Goal: Information Seeking & Learning: Find specific fact

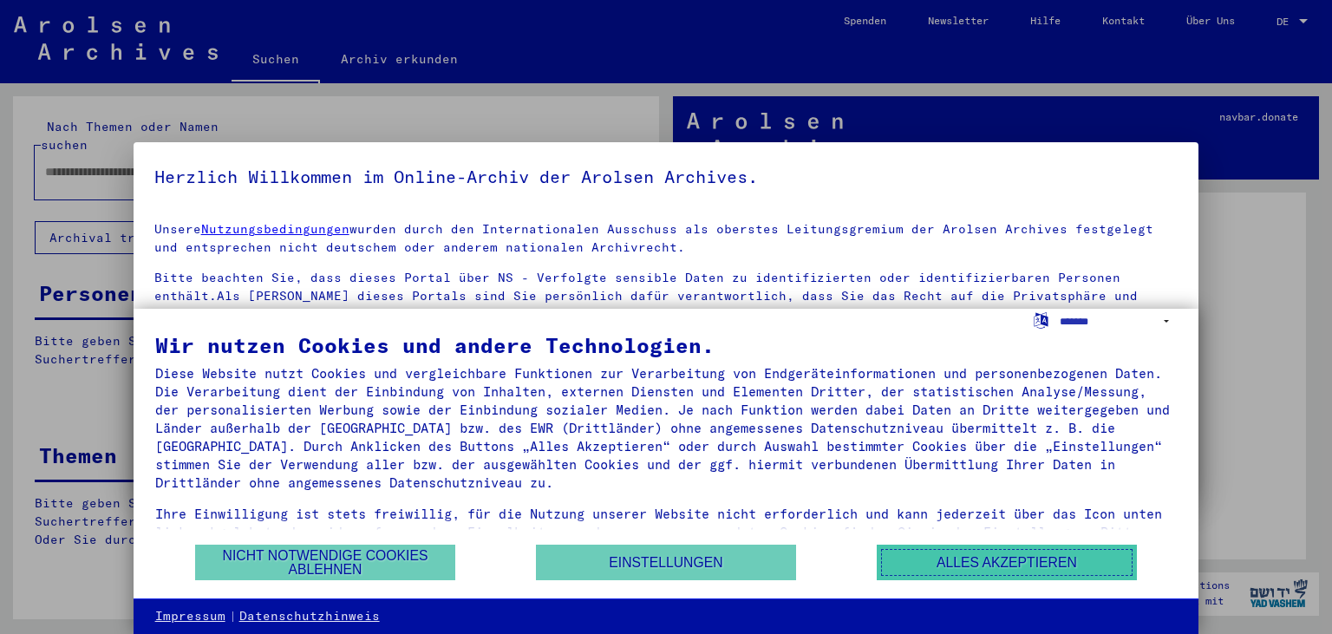
click at [995, 559] on button "Alles akzeptieren" at bounding box center [1007, 563] width 260 height 36
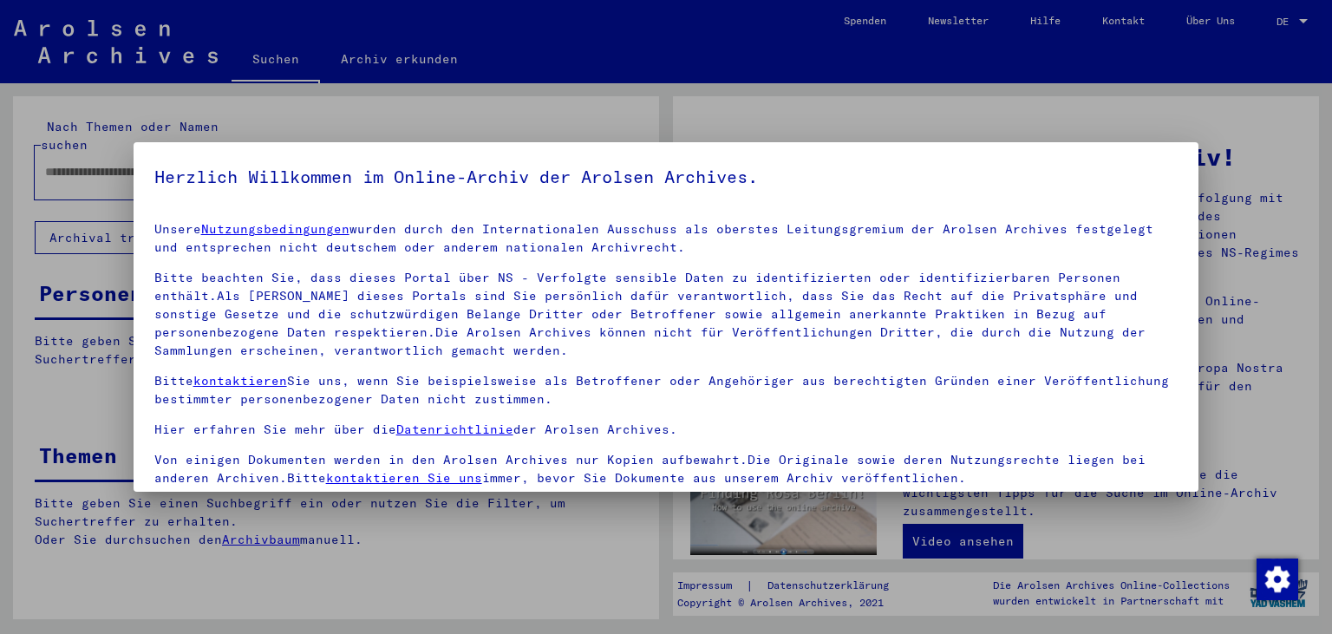
scroll to position [150, 0]
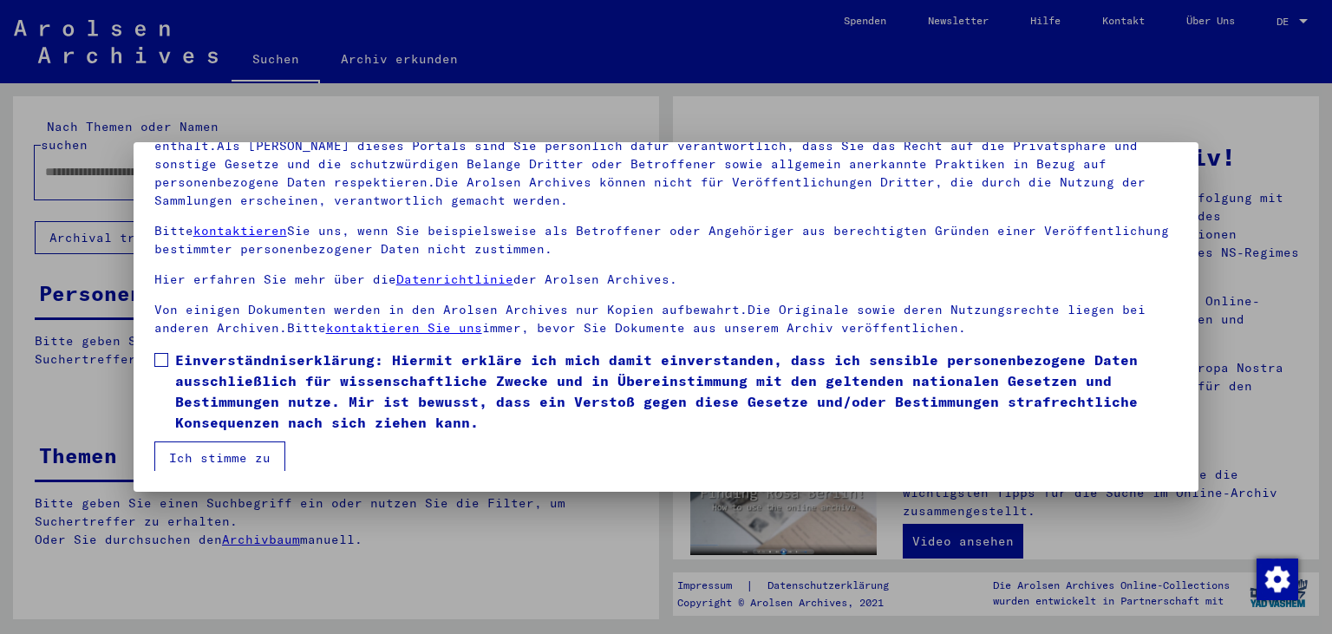
click at [164, 353] on span at bounding box center [161, 360] width 14 height 14
click at [198, 471] on mat-dialog-container "Herzlich Willkommen im Online-Archiv der Arolsen Archives. Unsere Nutzungsbedin…" at bounding box center [667, 316] width 1066 height 349
click at [198, 468] on button "Ich stimme zu" at bounding box center [219, 458] width 131 height 33
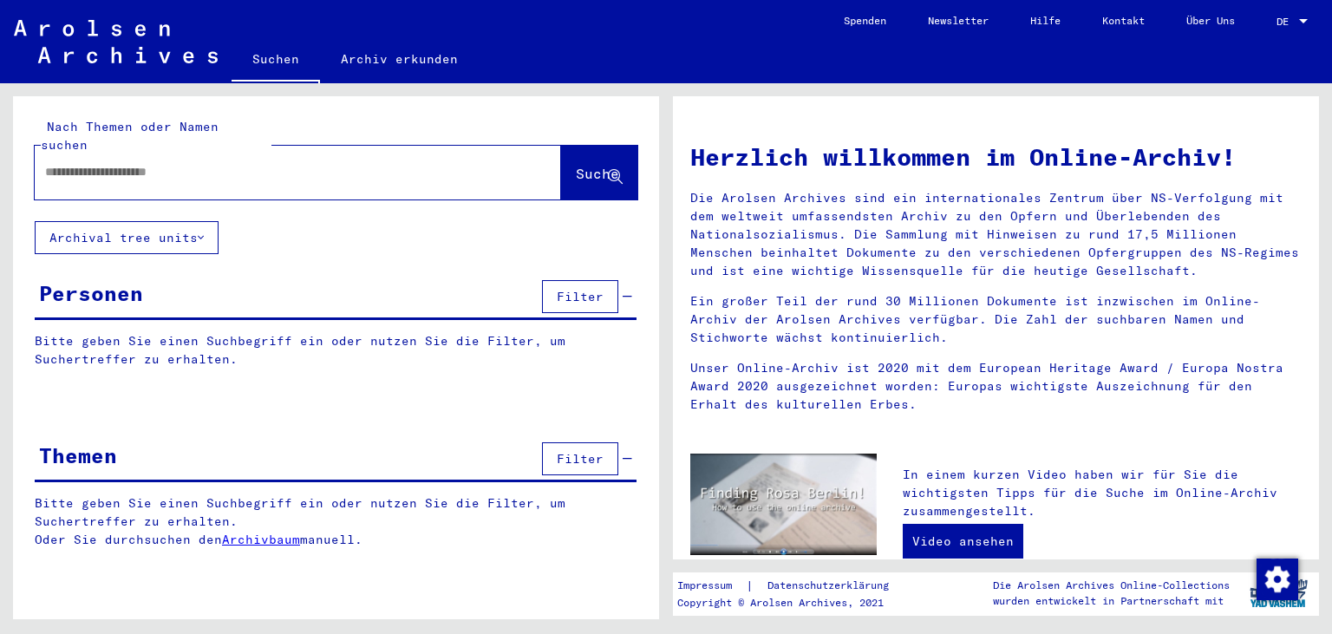
click at [210, 163] on input "text" at bounding box center [277, 172] width 464 height 18
type input "**********"
click at [624, 161] on button "Suche" at bounding box center [599, 173] width 76 height 54
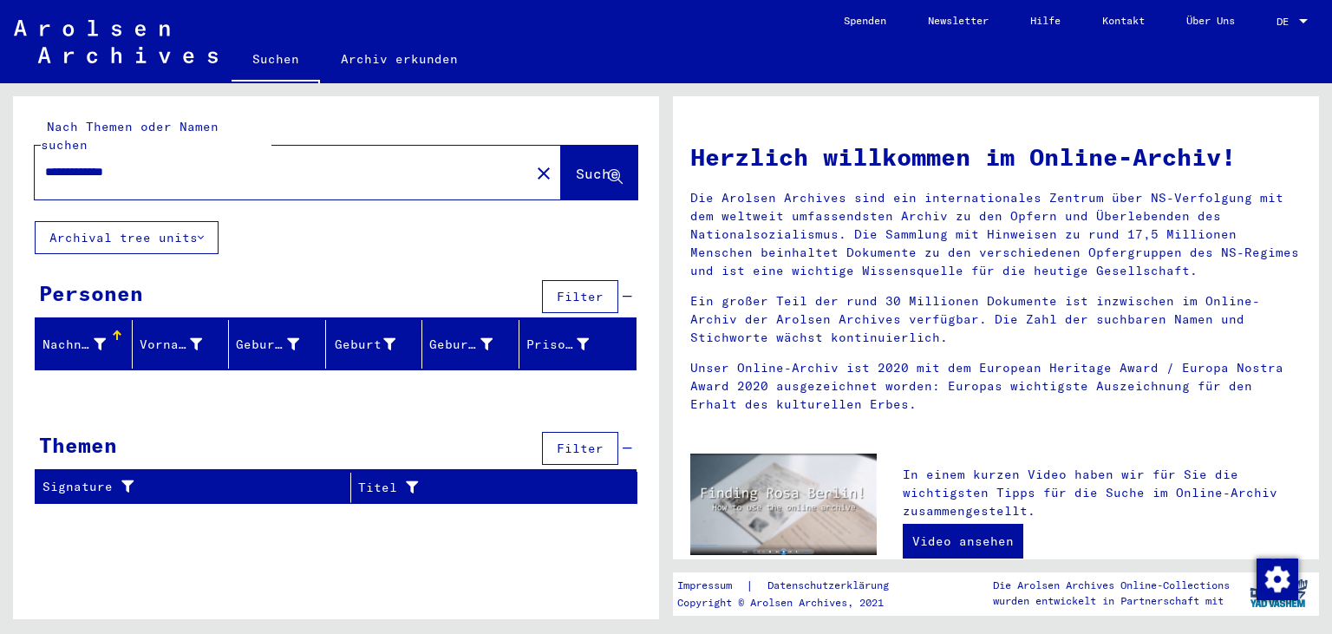
click at [179, 224] on button "Archival tree units" at bounding box center [127, 237] width 184 height 33
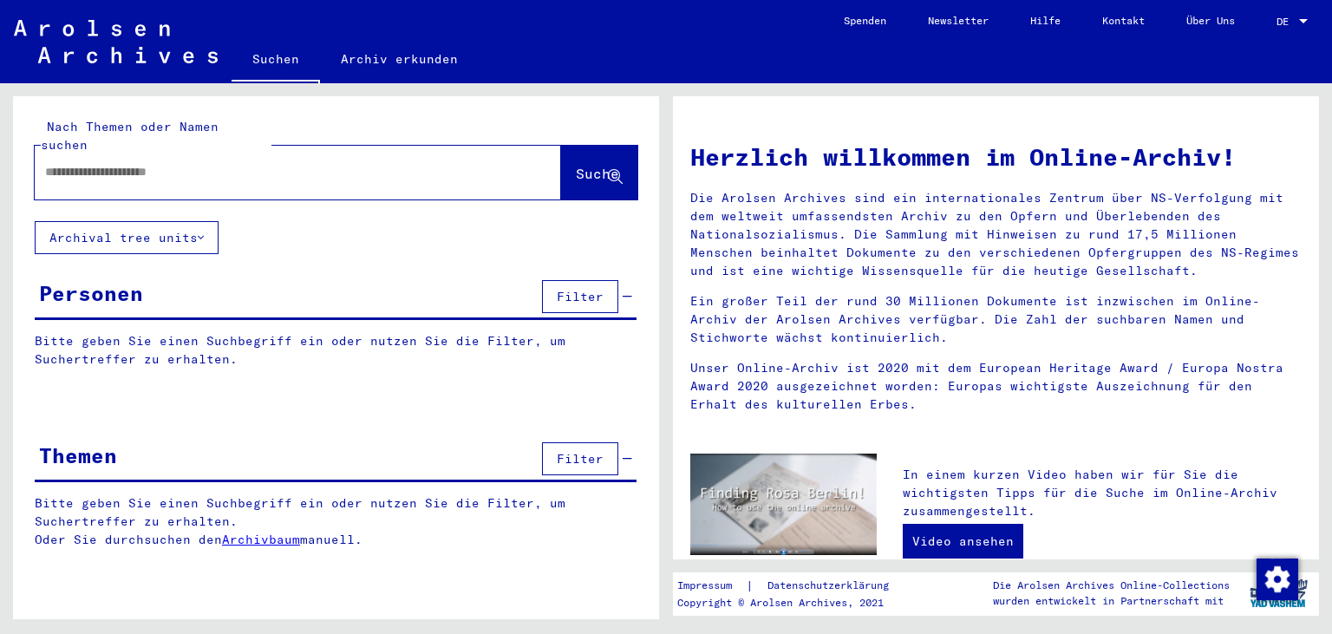
click at [180, 163] on input "text" at bounding box center [277, 172] width 464 height 18
type input "**********"
click at [585, 165] on span "Suche" at bounding box center [597, 173] width 43 height 17
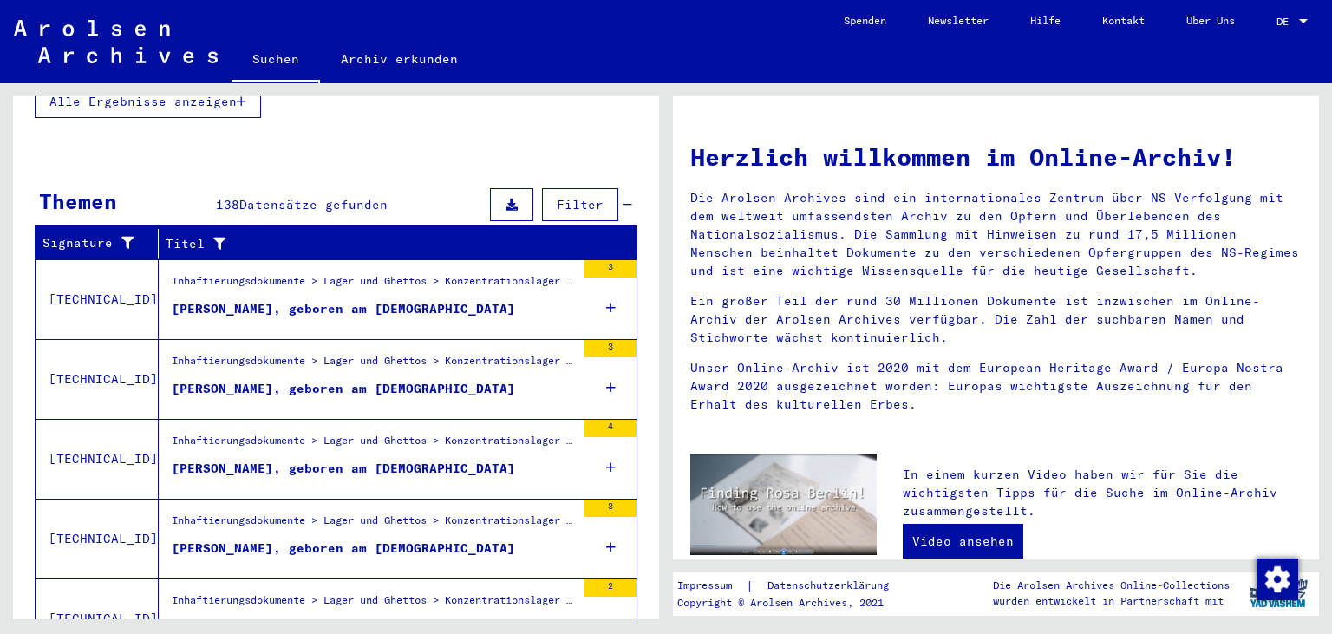
scroll to position [572, 0]
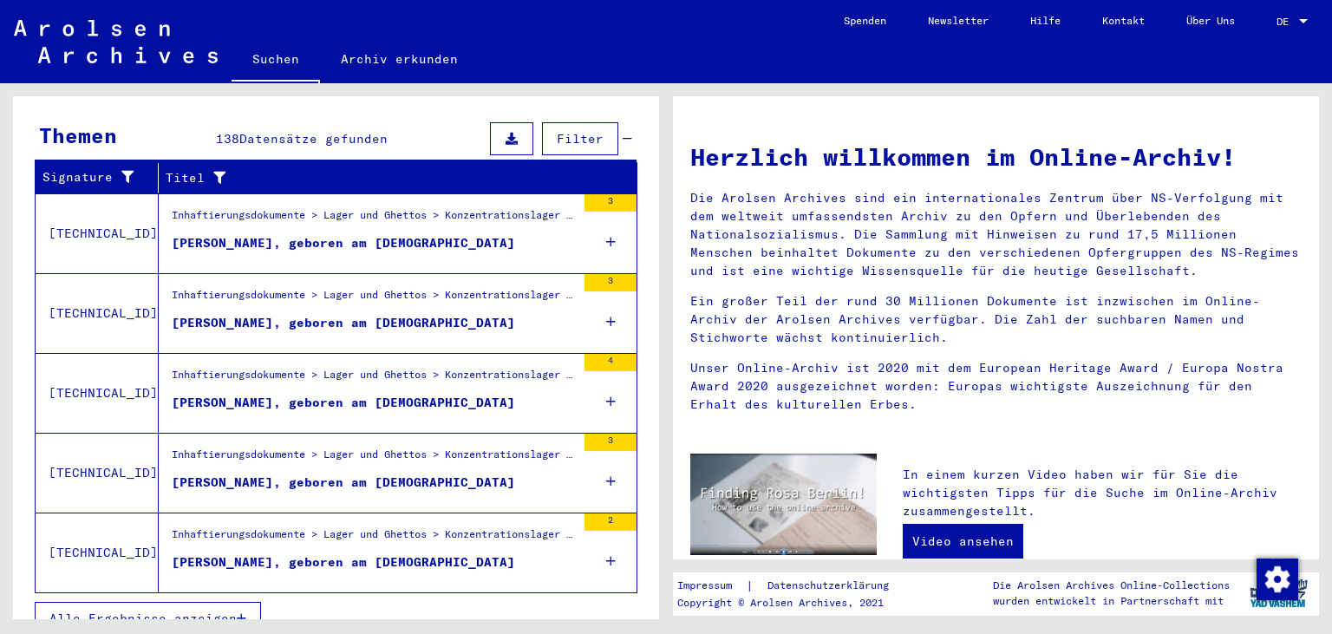
click at [612, 213] on icon at bounding box center [611, 242] width 10 height 61
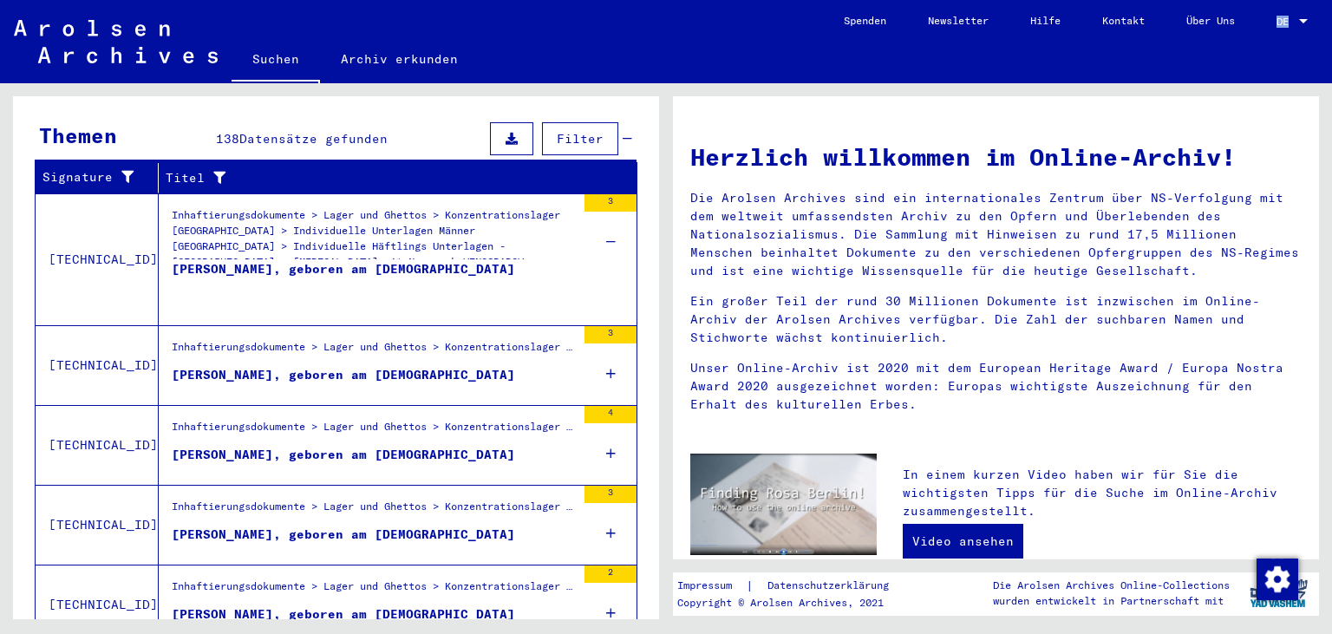
drag, startPoint x: 1331, startPoint y: 225, endPoint x: 1331, endPoint y: 2, distance: 222.9
click at [1331, 83] on mat-grid-tile "Herzlich willkommen im Online-Archiv! Die Arolsen Archives sind ein internation…" at bounding box center [1000, 351] width 666 height 536
click at [1299, 22] on div at bounding box center [1304, 22] width 16 height 12
click at [1265, 23] on span "English" at bounding box center [1274, 31] width 70 height 31
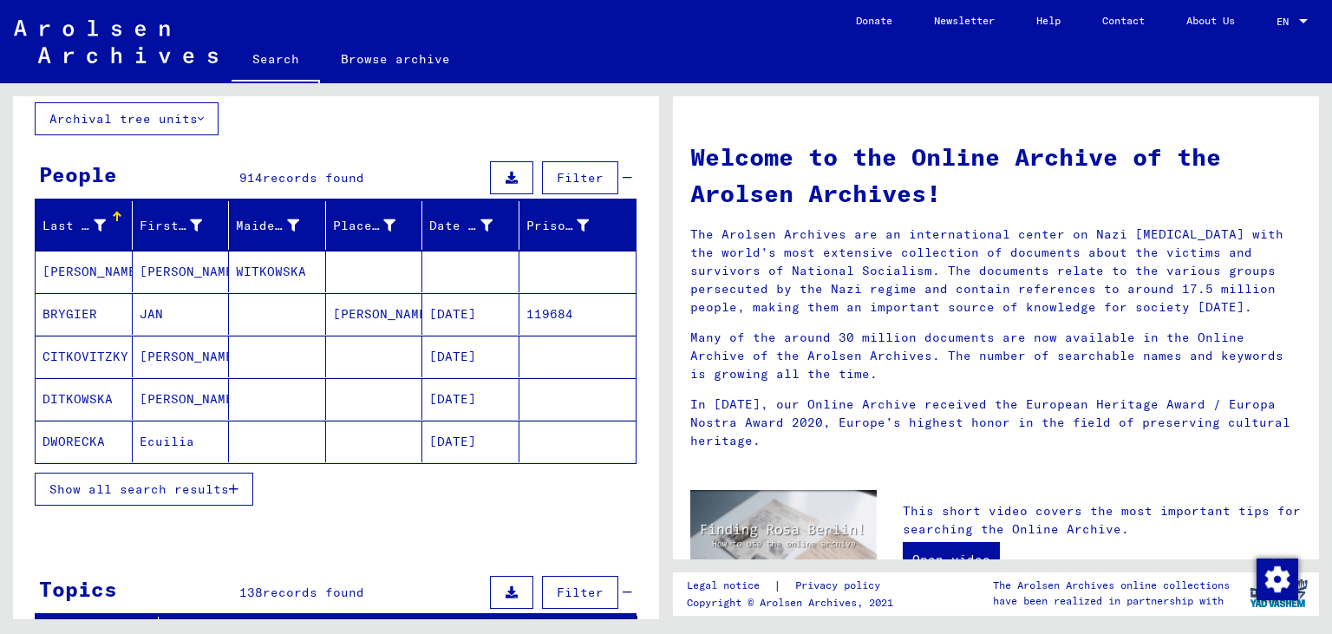
scroll to position [97, 0]
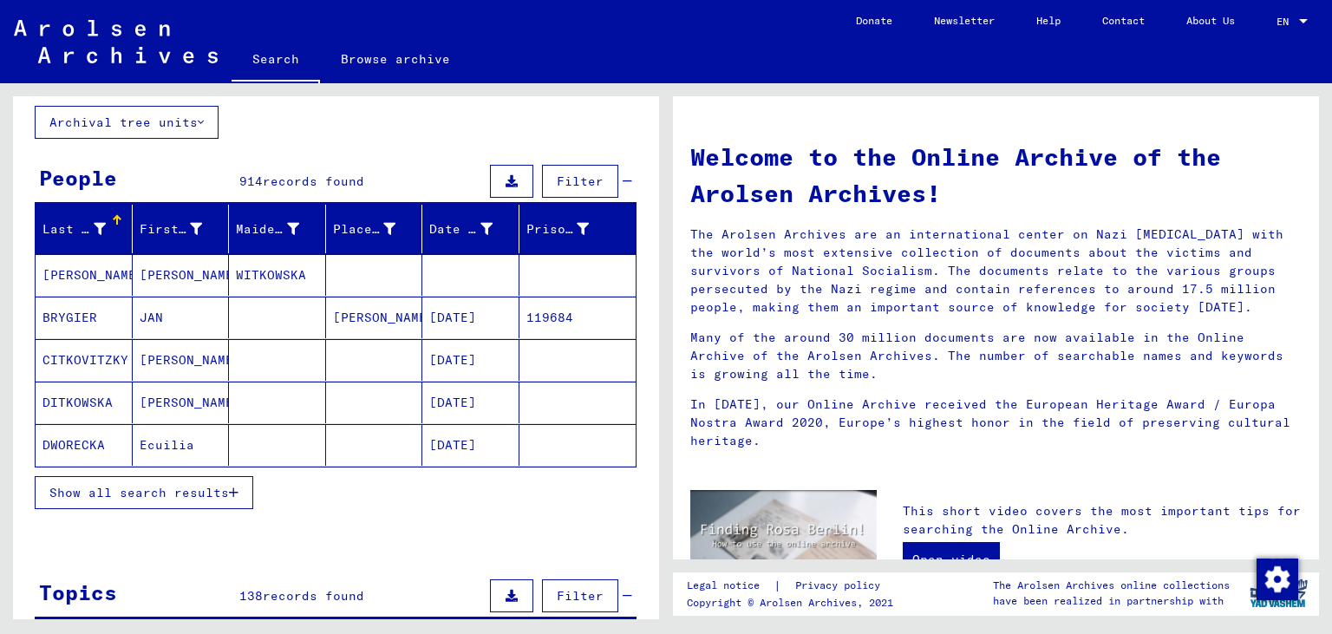
drag, startPoint x: 1331, startPoint y: 116, endPoint x: 1224, endPoint y: 190, distance: 130.4
click at [1224, 190] on div "Welcome to the Online Archive of the Arolsen Archives! The Arolsen Archives are…" at bounding box center [1000, 351] width 666 height 536
click at [1032, 189] on h1 "Welcome to the Online Archive of the Arolsen Archives!" at bounding box center [996, 175] width 612 height 73
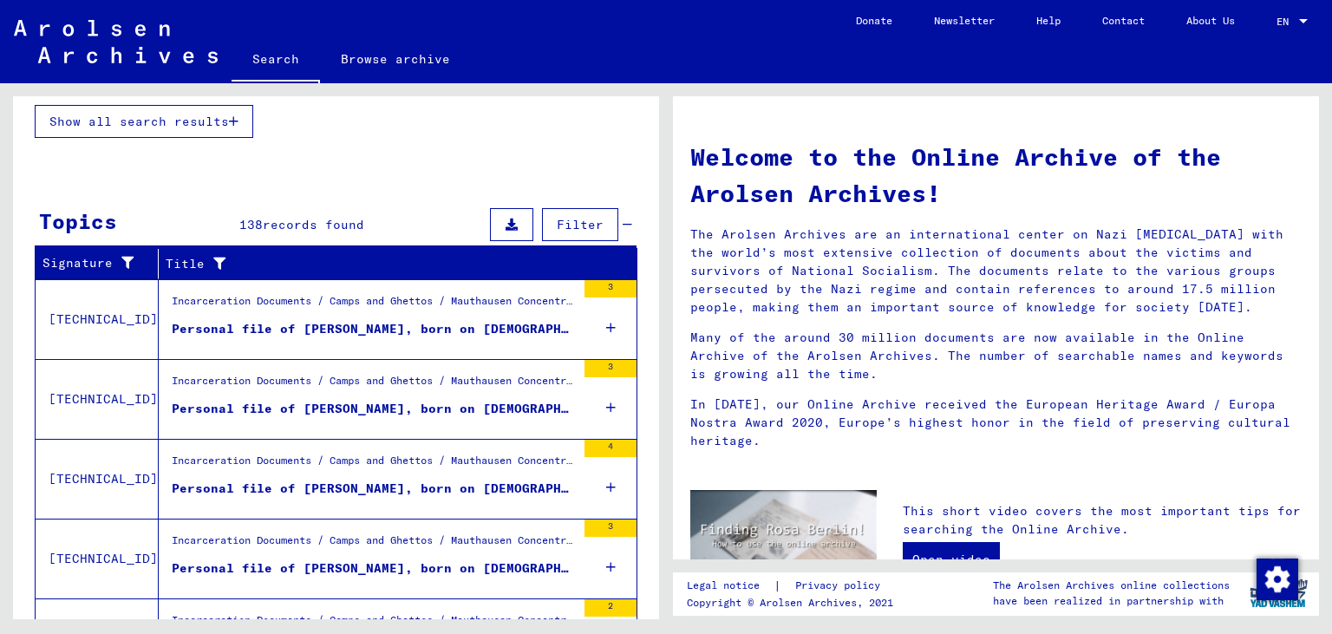
scroll to position [496, 0]
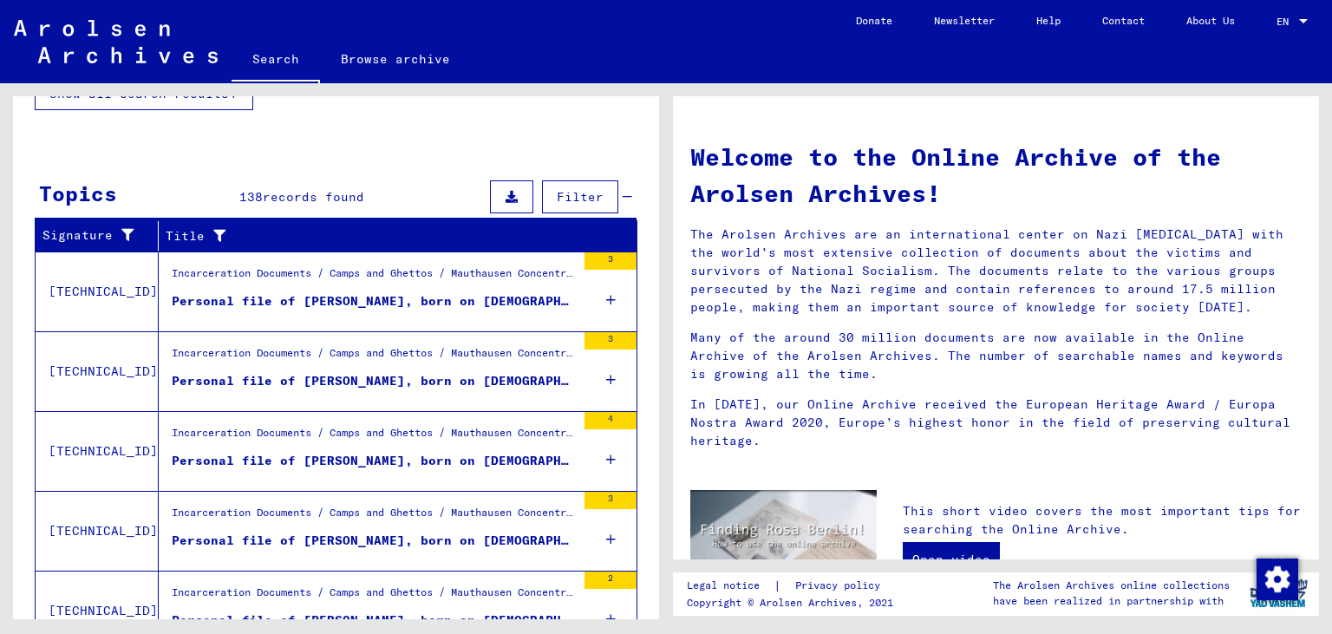
click at [610, 295] on icon at bounding box center [611, 300] width 10 height 61
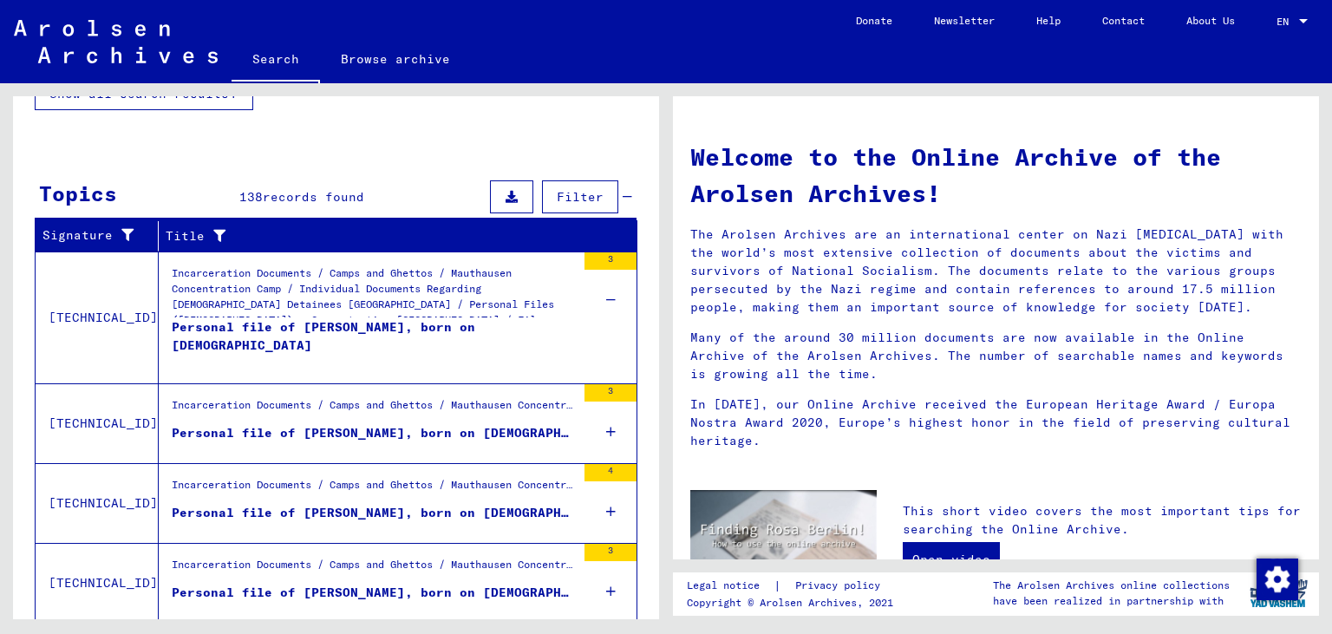
click at [317, 273] on div "Incarceration Documents / Camps and Ghettos / Mauthausen Concentration Camp / I…" at bounding box center [374, 291] width 404 height 52
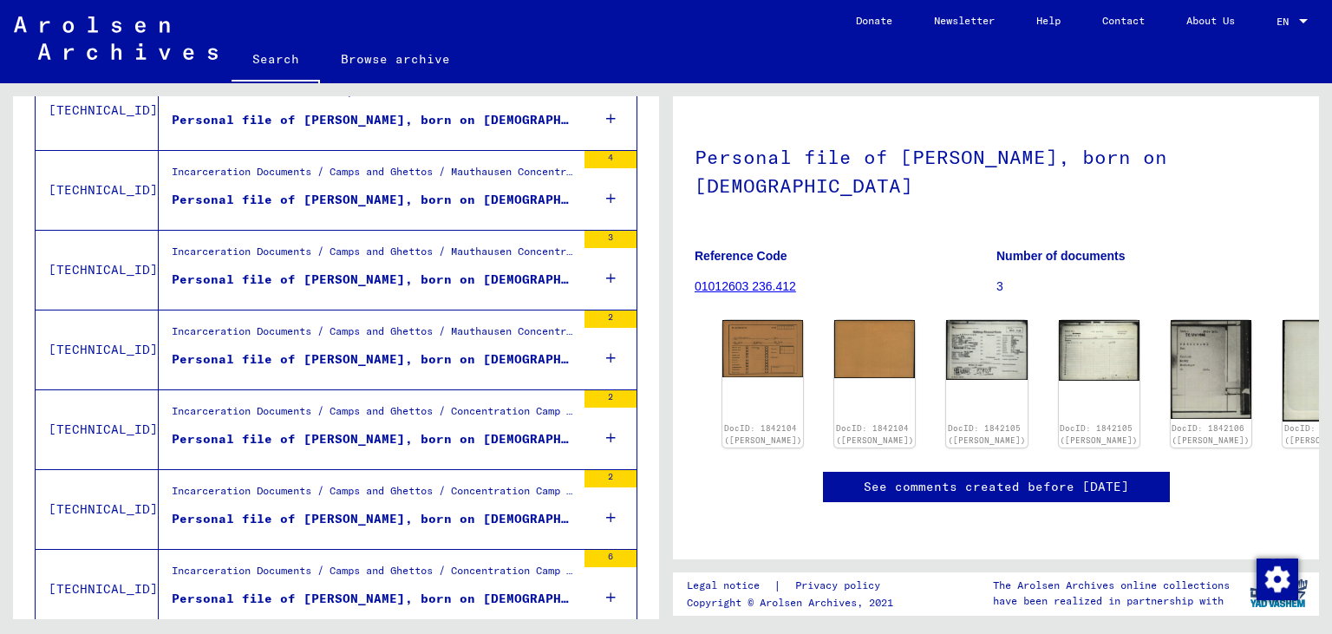
scroll to position [101, 0]
click at [752, 328] on img at bounding box center [763, 347] width 85 height 61
click at [856, 350] on div "DocID: 1842104 ([PERSON_NAME])" at bounding box center [875, 384] width 85 height 134
click at [856, 324] on img at bounding box center [875, 347] width 85 height 61
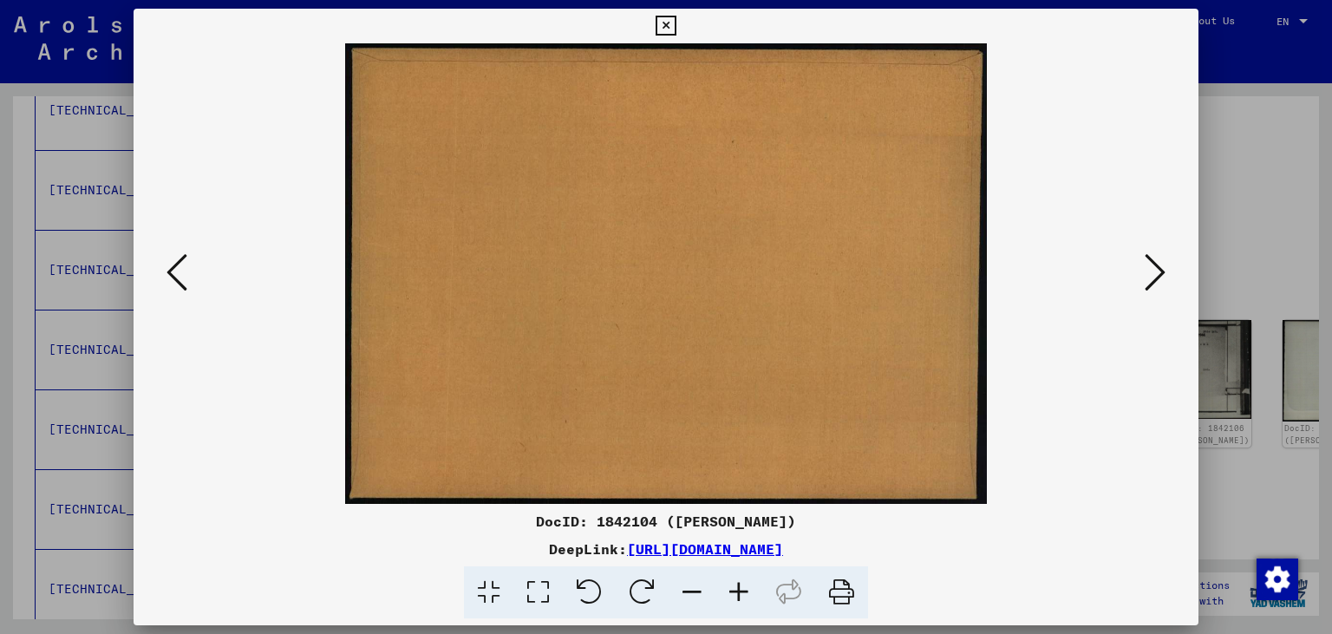
click at [1149, 262] on icon at bounding box center [1155, 273] width 21 height 42
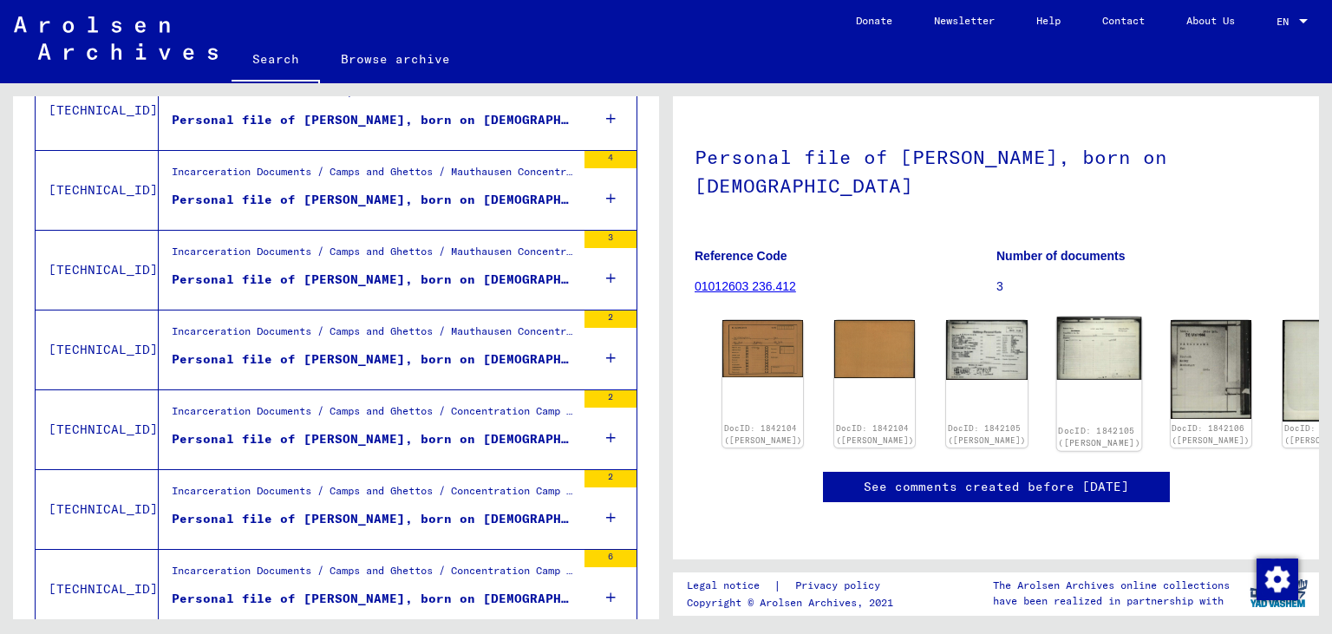
click at [1057, 324] on img at bounding box center [1099, 348] width 85 height 63
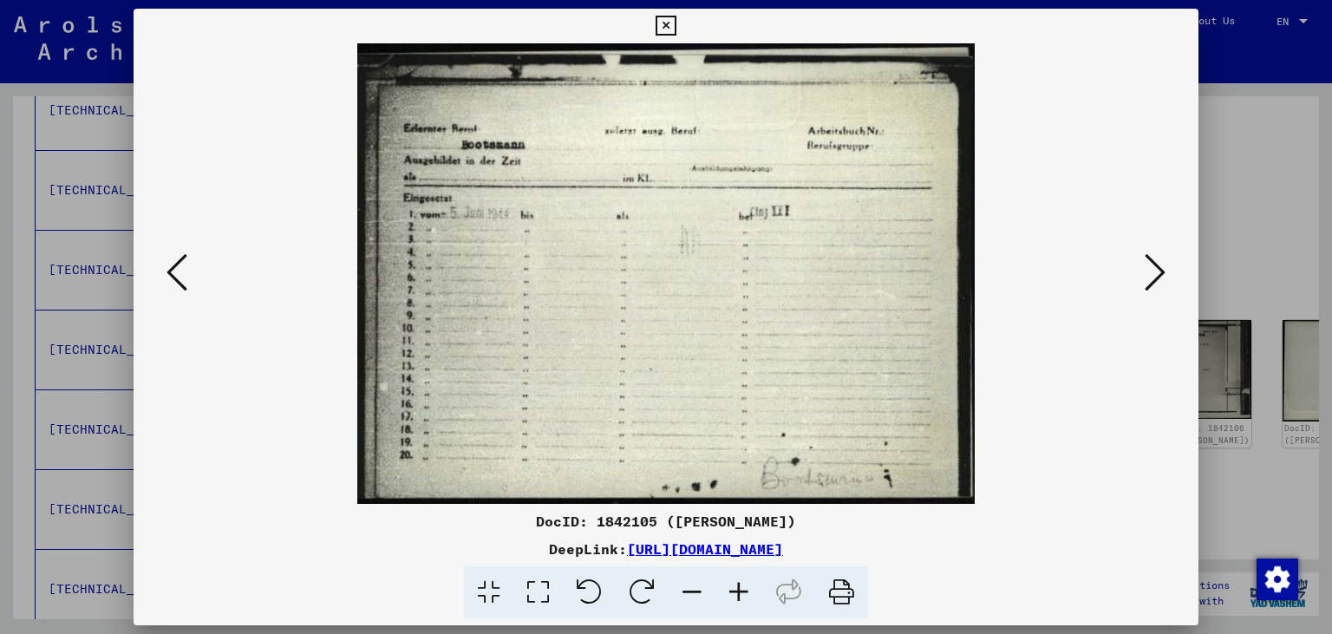
click at [1150, 273] on icon at bounding box center [1155, 273] width 21 height 42
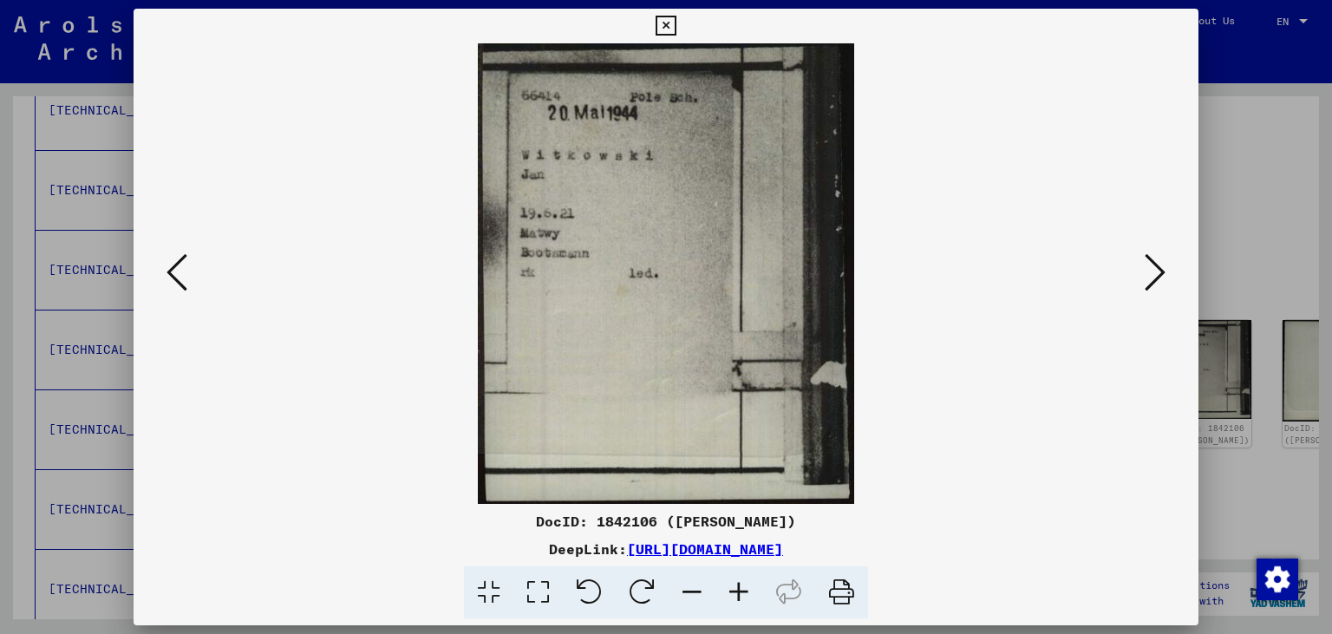
click at [1150, 273] on icon at bounding box center [1155, 273] width 21 height 42
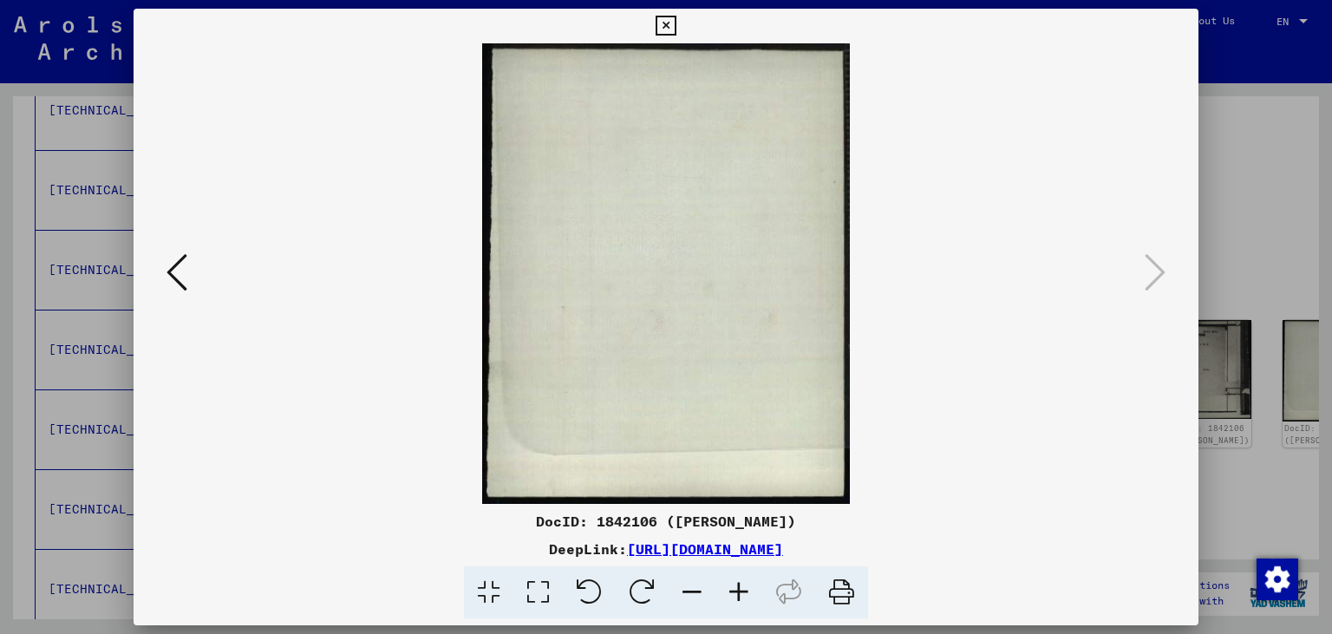
click at [1272, 240] on div at bounding box center [666, 317] width 1332 height 634
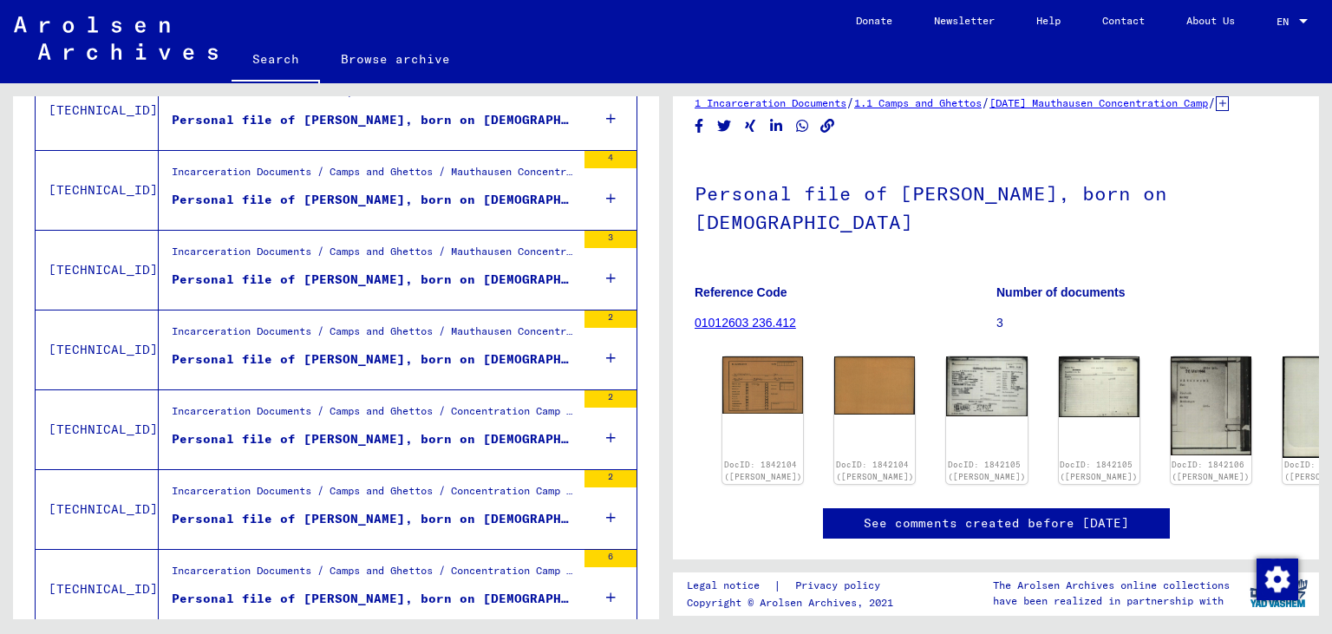
scroll to position [0, 0]
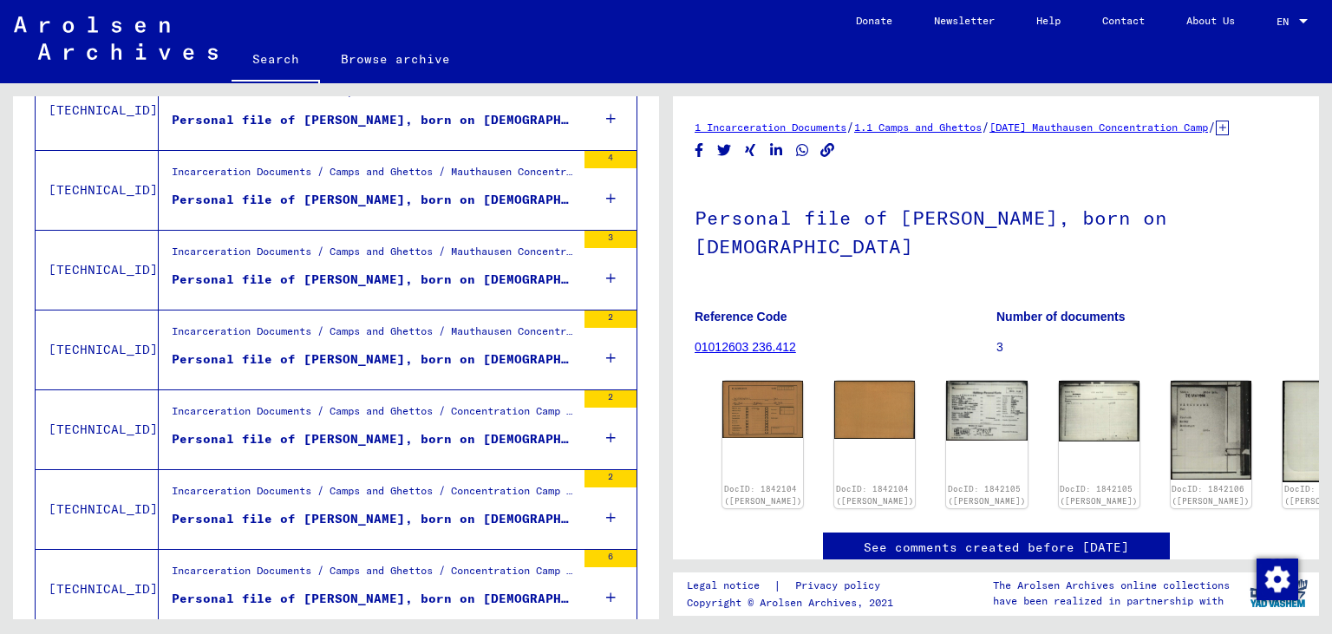
click at [768, 354] on link "01012603 236.412" at bounding box center [745, 347] width 101 height 14
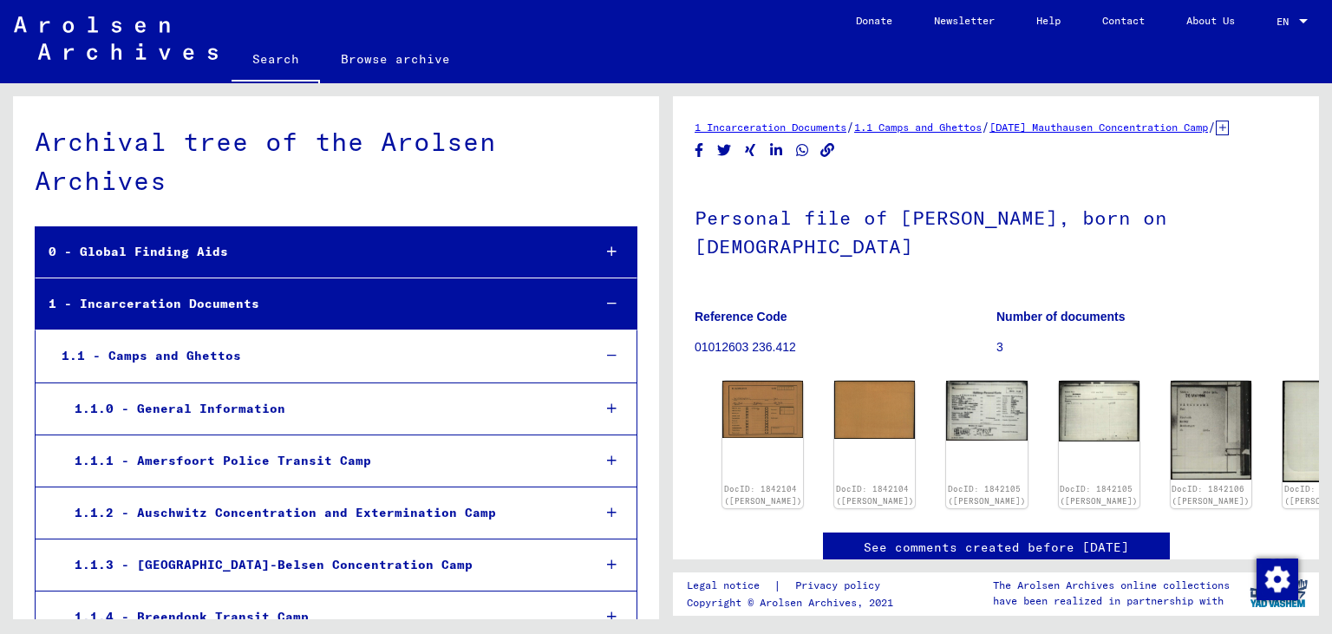
click at [607, 383] on div at bounding box center [611, 408] width 50 height 51
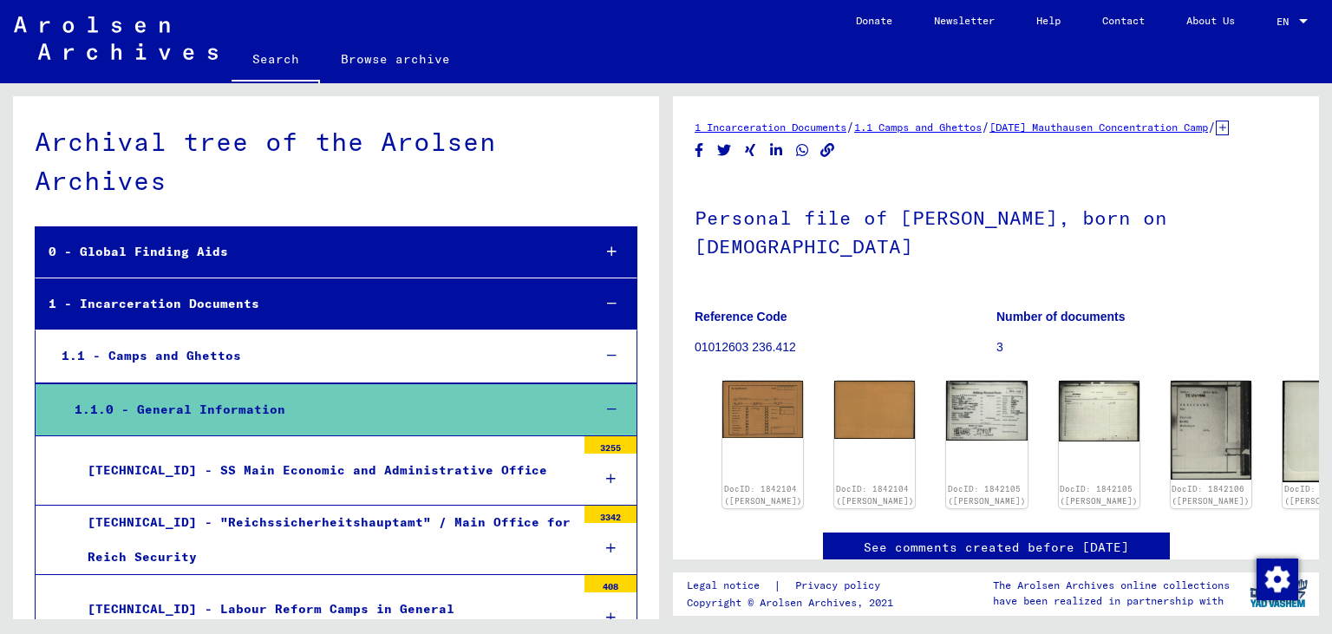
click at [617, 384] on div at bounding box center [611, 409] width 50 height 51
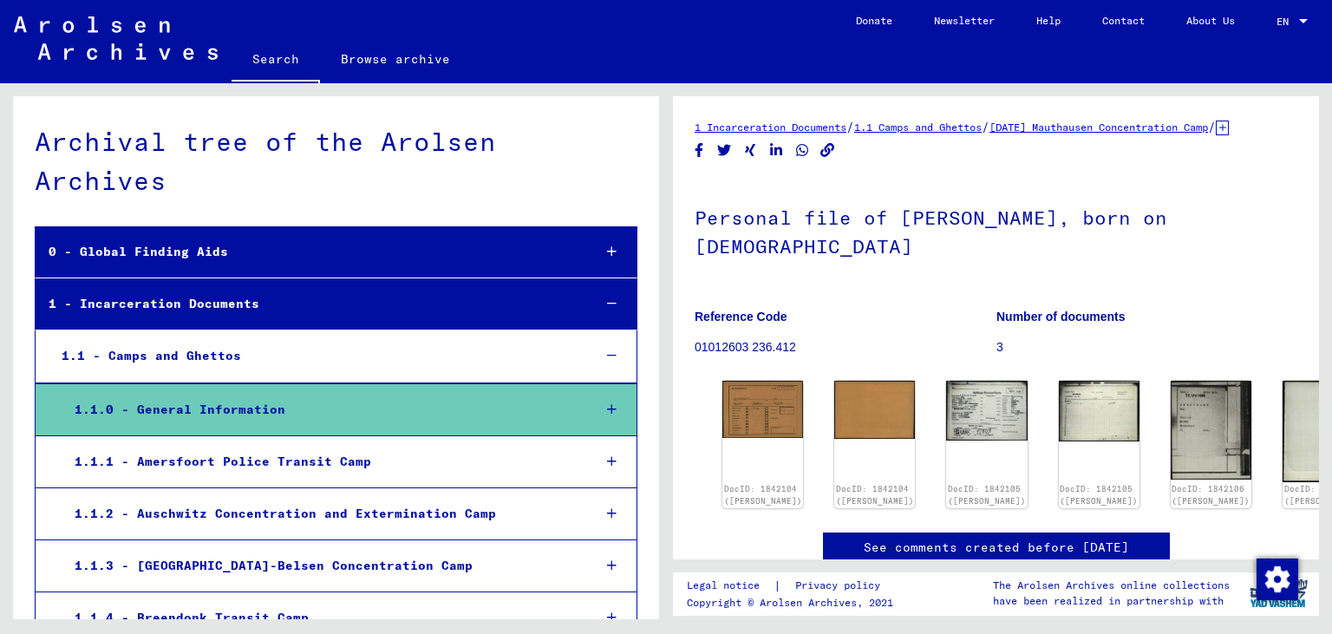
click at [617, 384] on div at bounding box center [611, 409] width 50 height 51
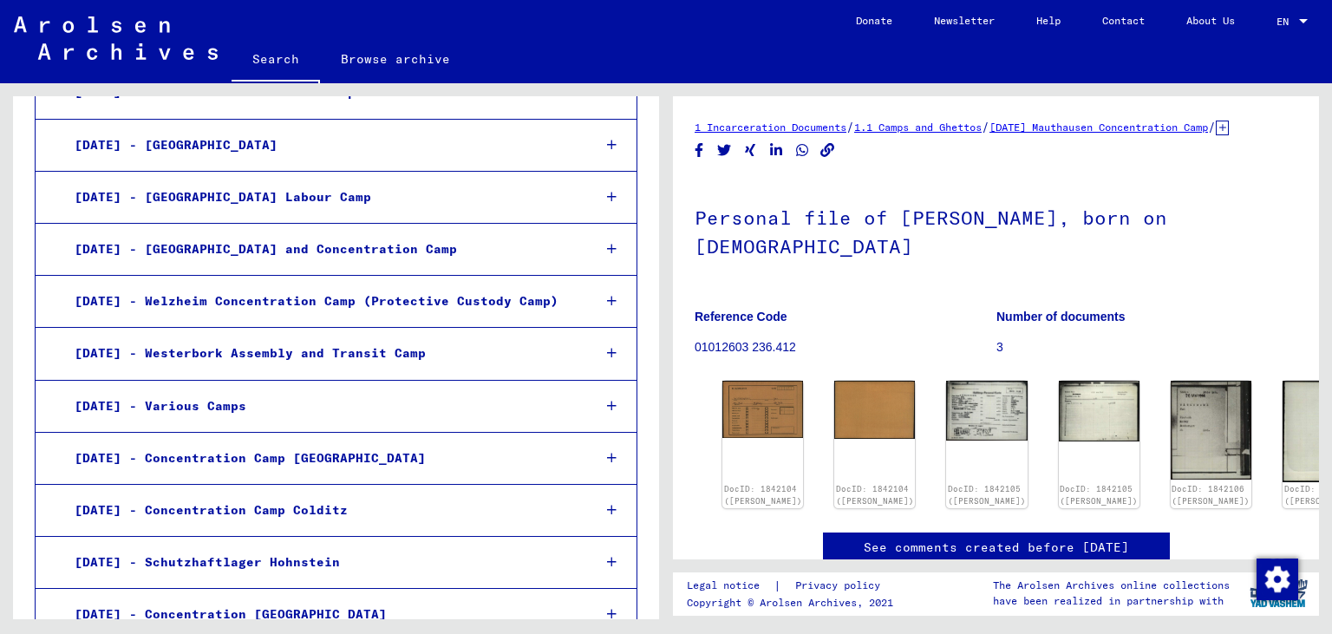
scroll to position [66048, 0]
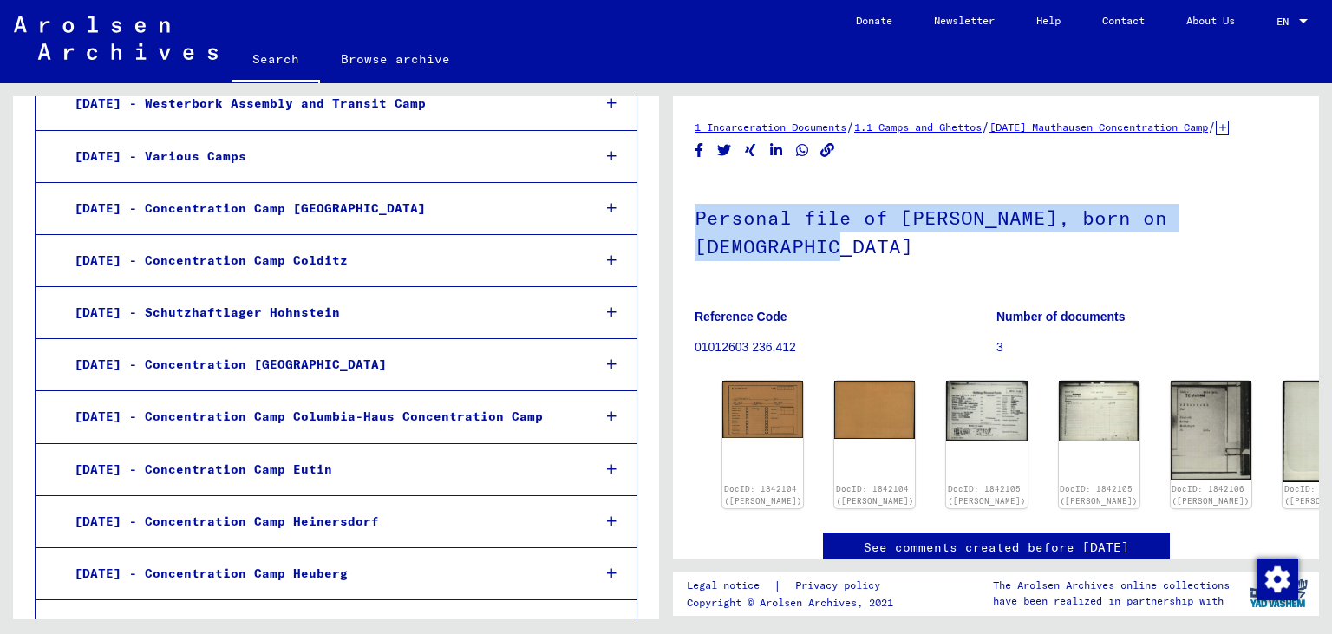
drag, startPoint x: 807, startPoint y: 267, endPoint x: 683, endPoint y: 230, distance: 129.5
click at [683, 230] on yv-its-full-details "1 Incarceration Documents / 1.1 Camps and Ghettos / [DATE] Mauthausen Concentra…" at bounding box center [996, 358] width 646 height 481
copy h1 "Personal file of [PERSON_NAME], born on [DEMOGRAPHIC_DATA]"
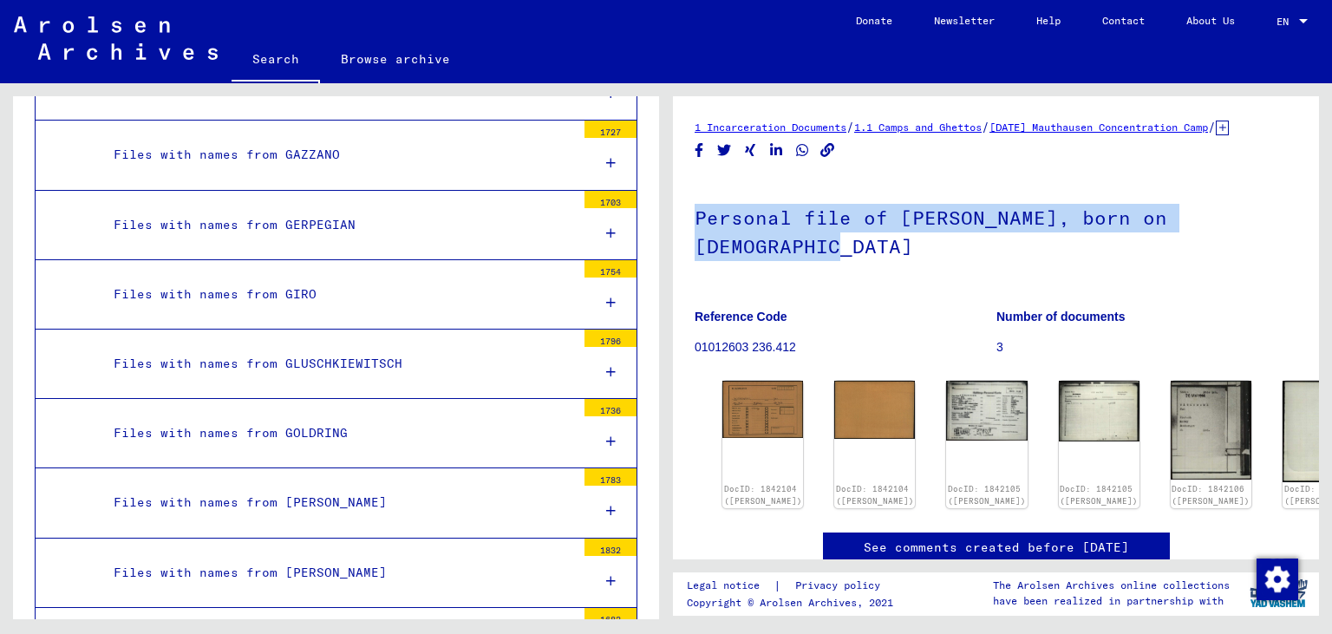
scroll to position [0, 0]
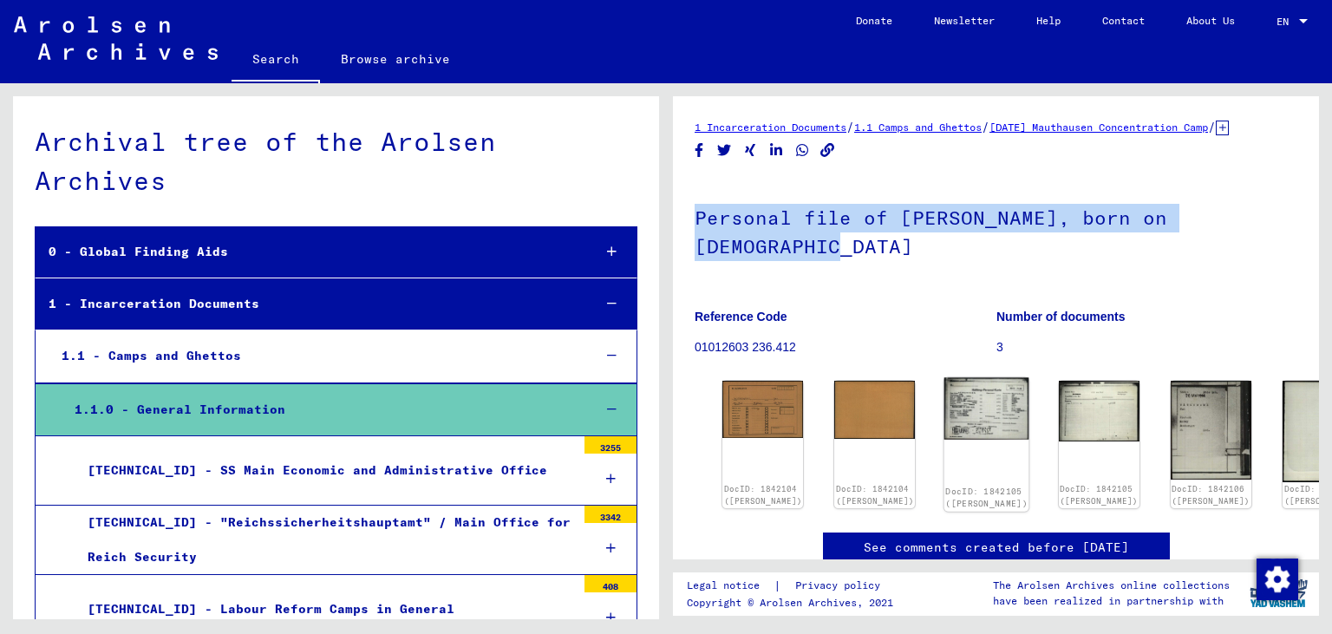
click at [945, 437] on img at bounding box center [987, 409] width 85 height 62
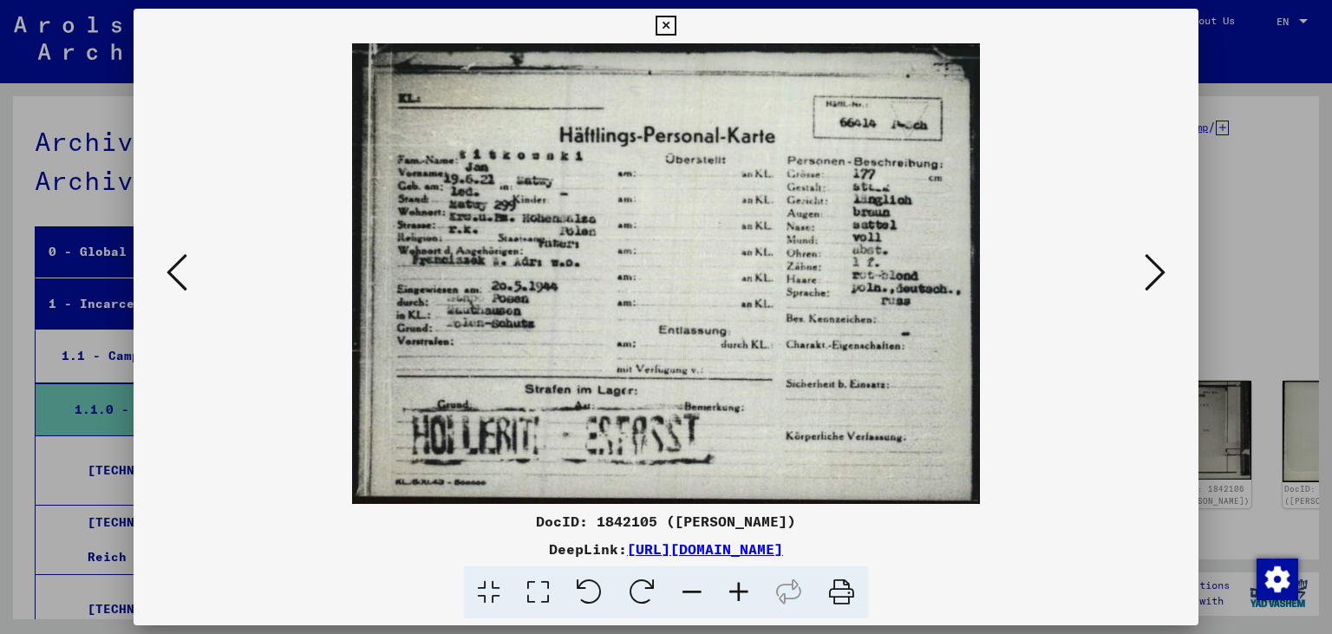
click at [1157, 278] on icon at bounding box center [1155, 273] width 21 height 42
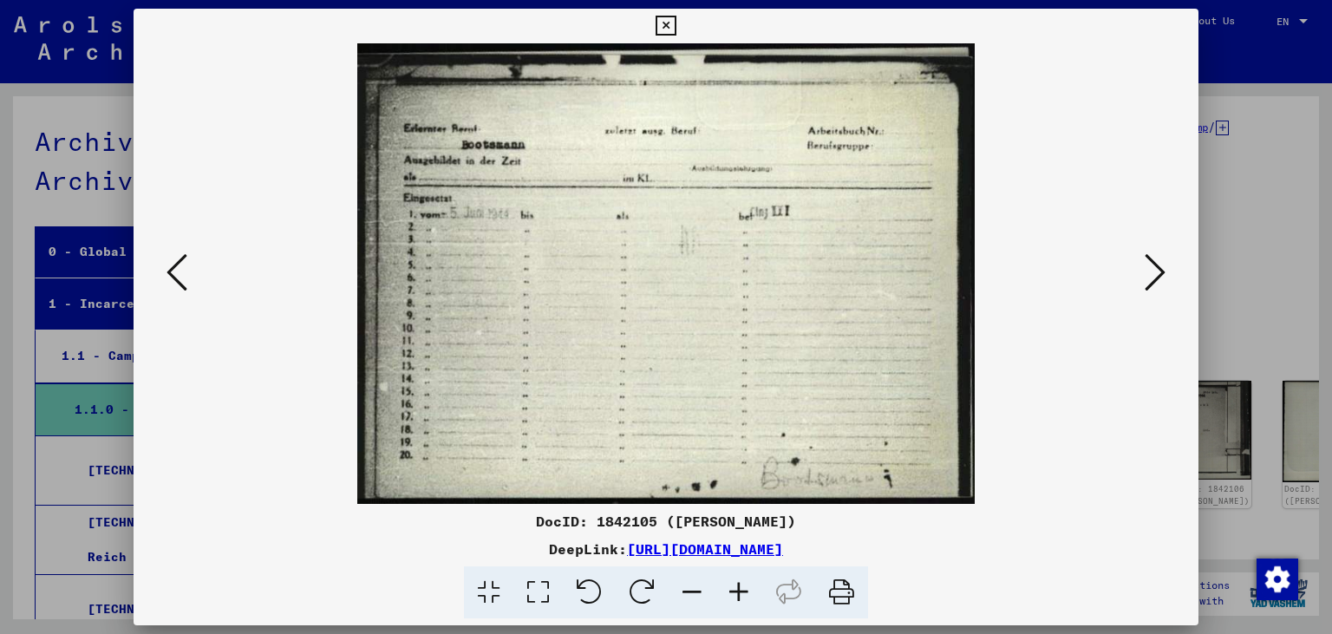
click at [1157, 278] on icon at bounding box center [1155, 273] width 21 height 42
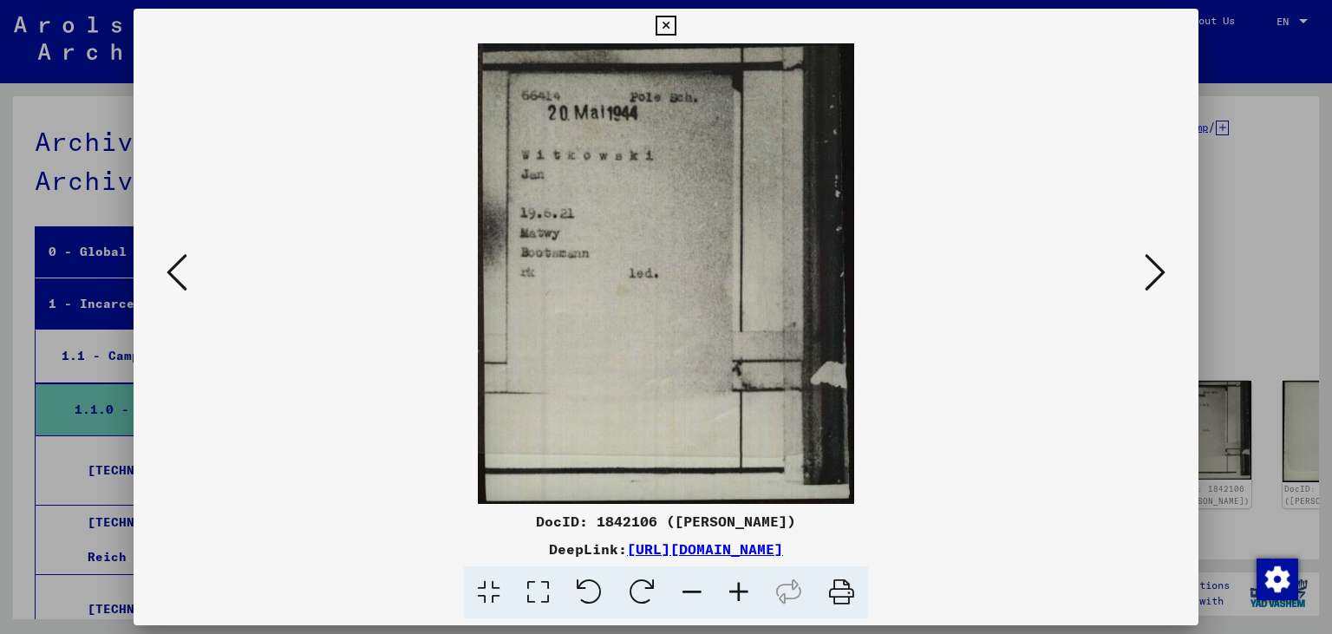
click at [1157, 278] on icon at bounding box center [1155, 273] width 21 height 42
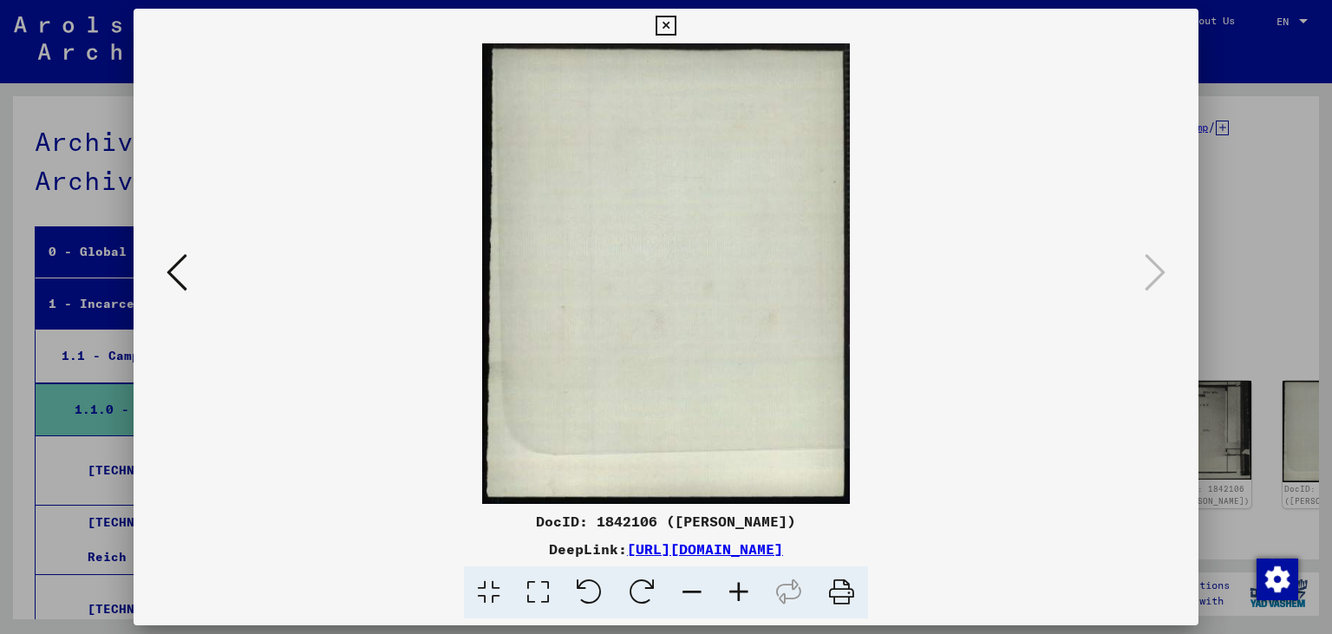
click at [161, 270] on button at bounding box center [176, 273] width 31 height 49
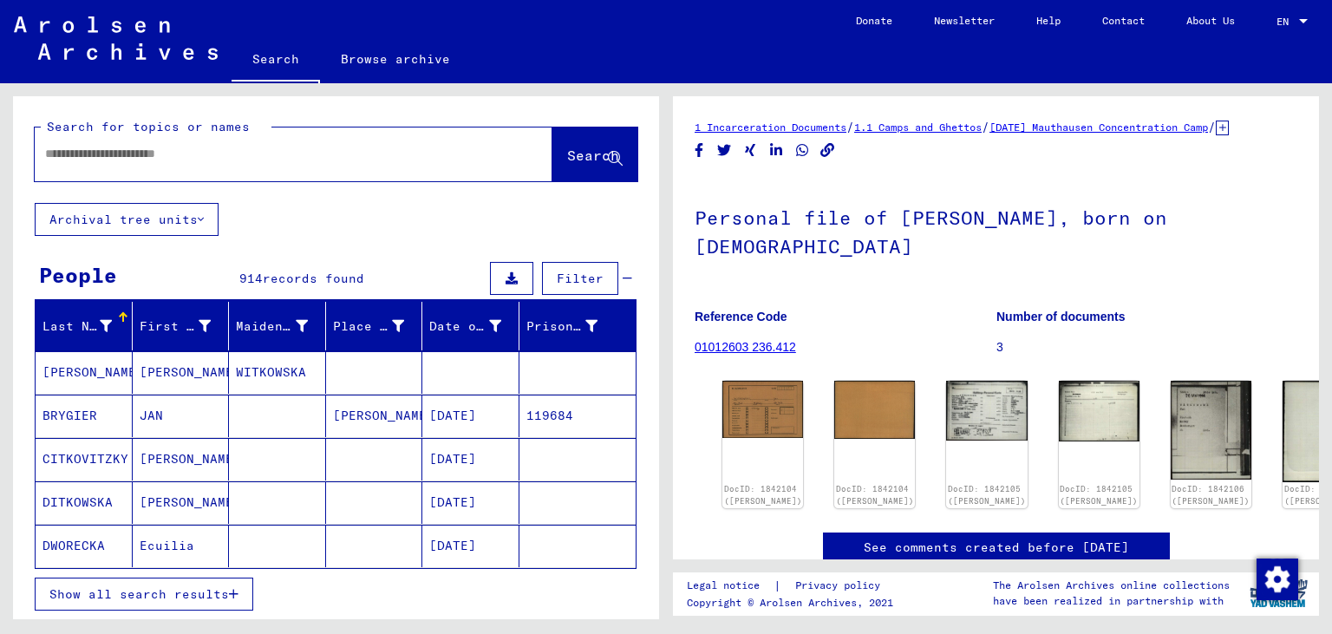
type input "*******"
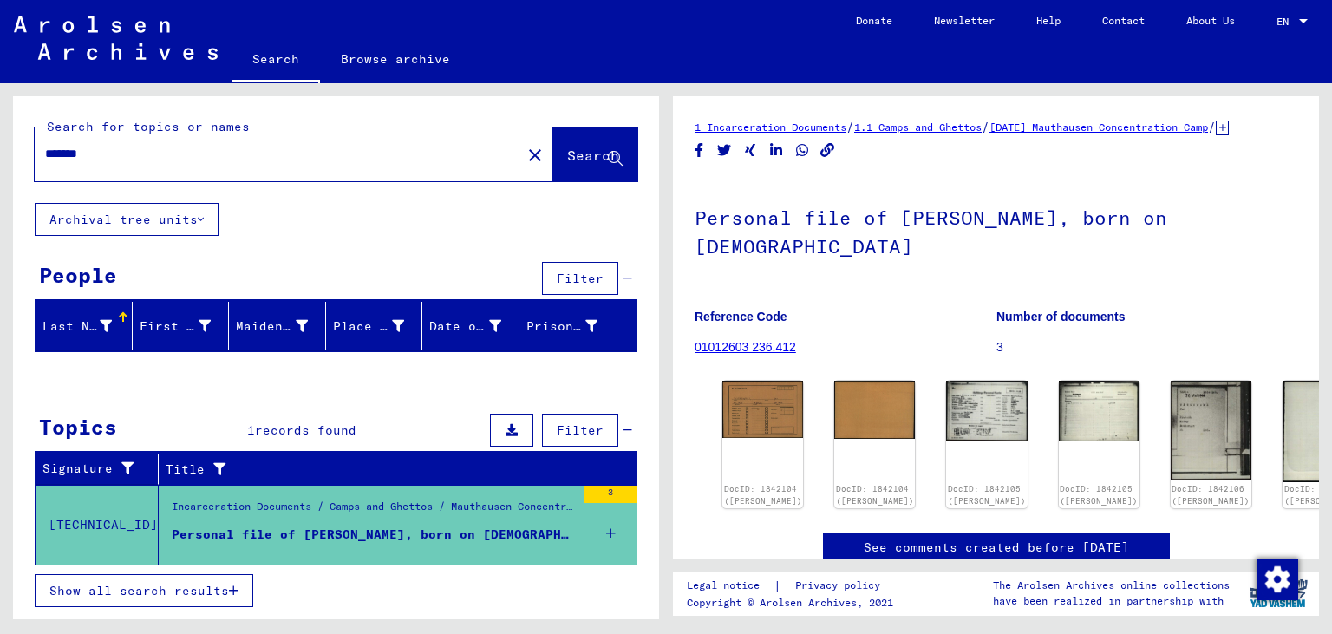
click at [611, 527] on icon at bounding box center [611, 533] width 10 height 61
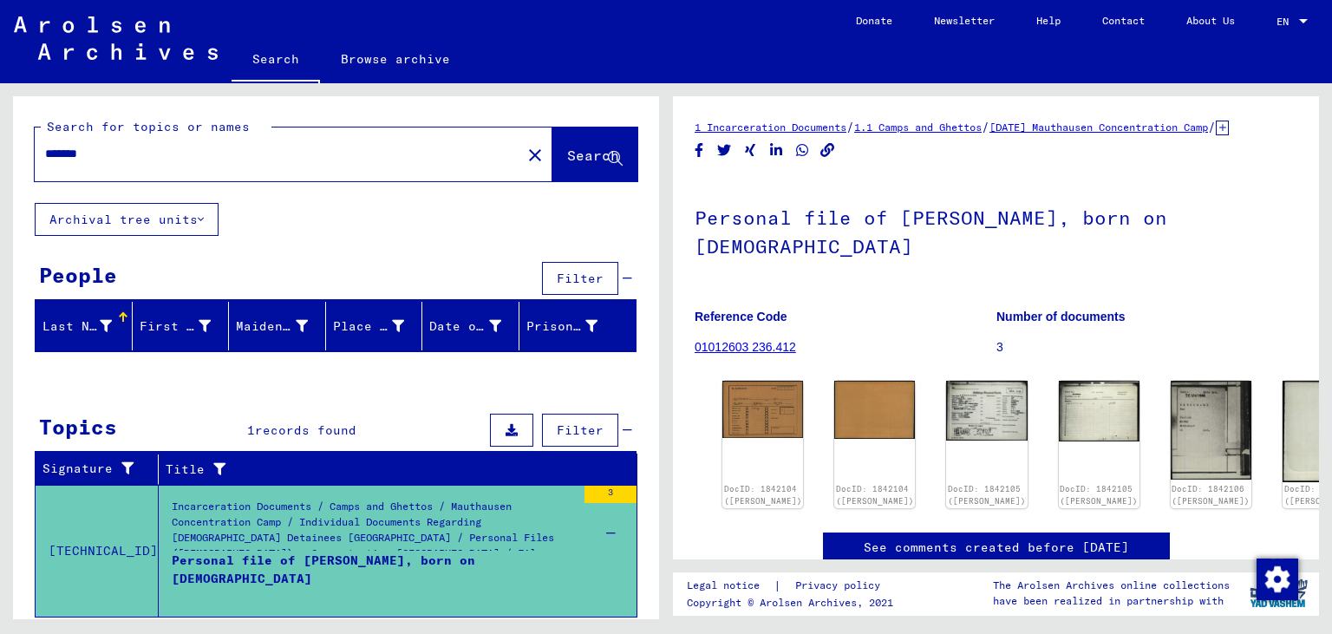
scroll to position [45, 0]
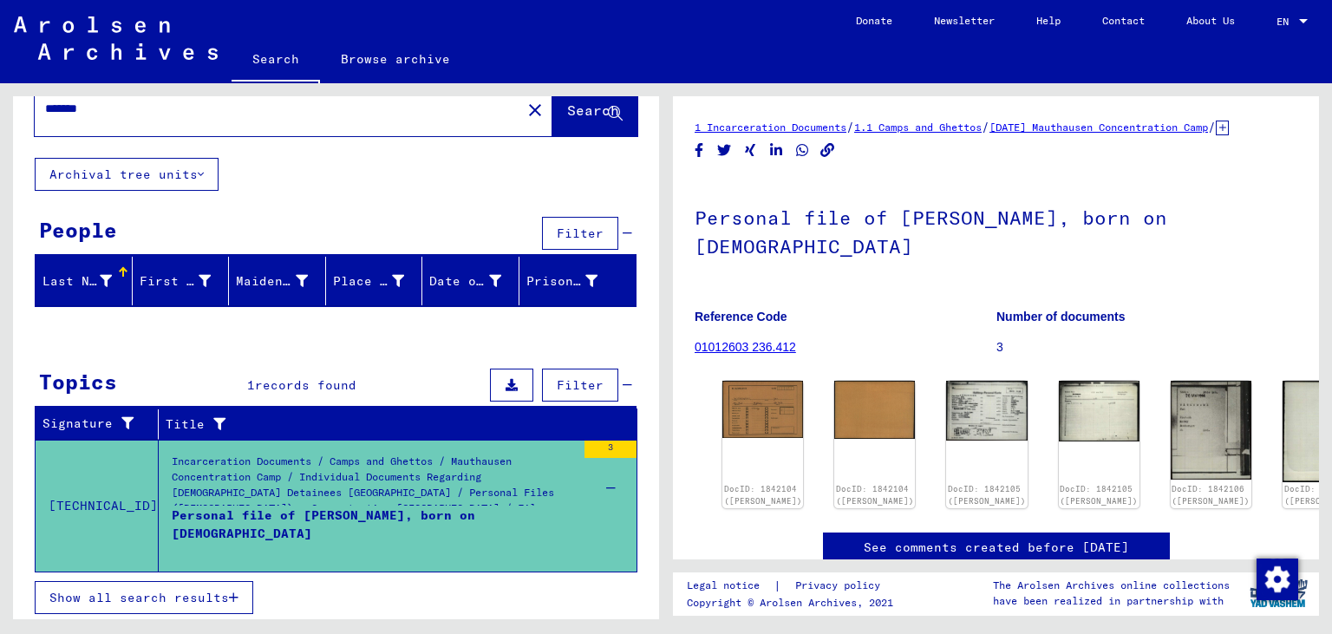
click at [378, 507] on div "Personal file of [PERSON_NAME], born on [DEMOGRAPHIC_DATA]" at bounding box center [374, 533] width 404 height 52
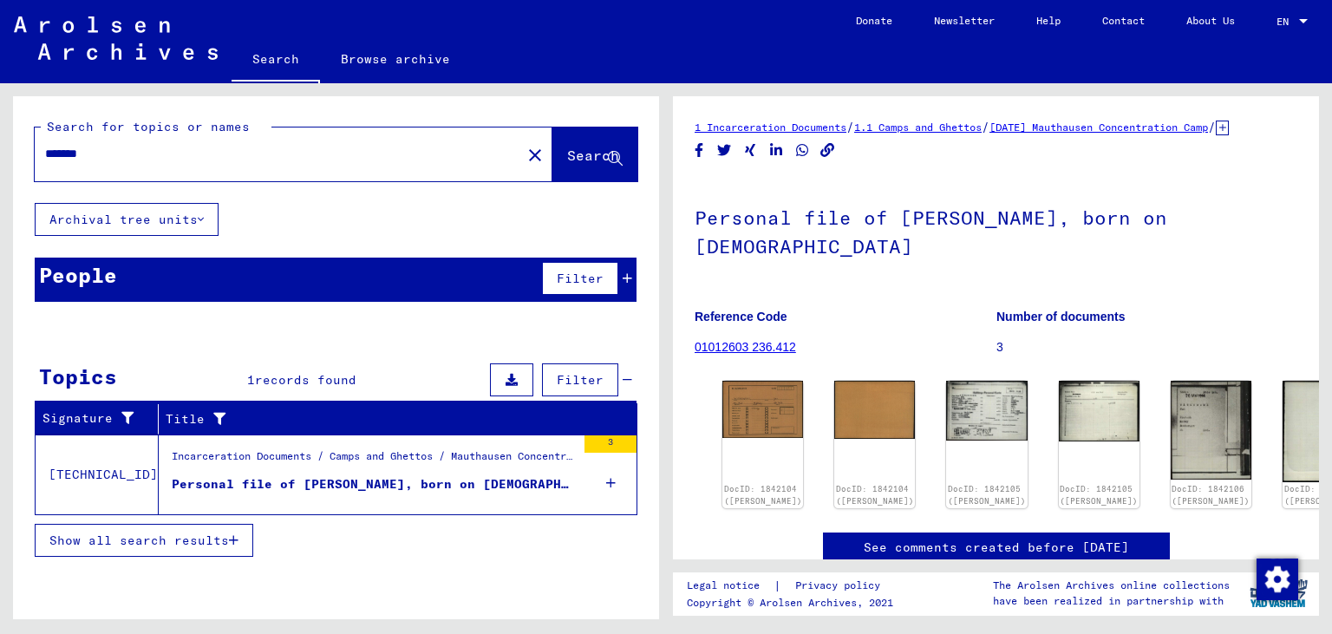
click at [101, 467] on td "[TECHNICAL_ID]" at bounding box center [97, 475] width 123 height 80
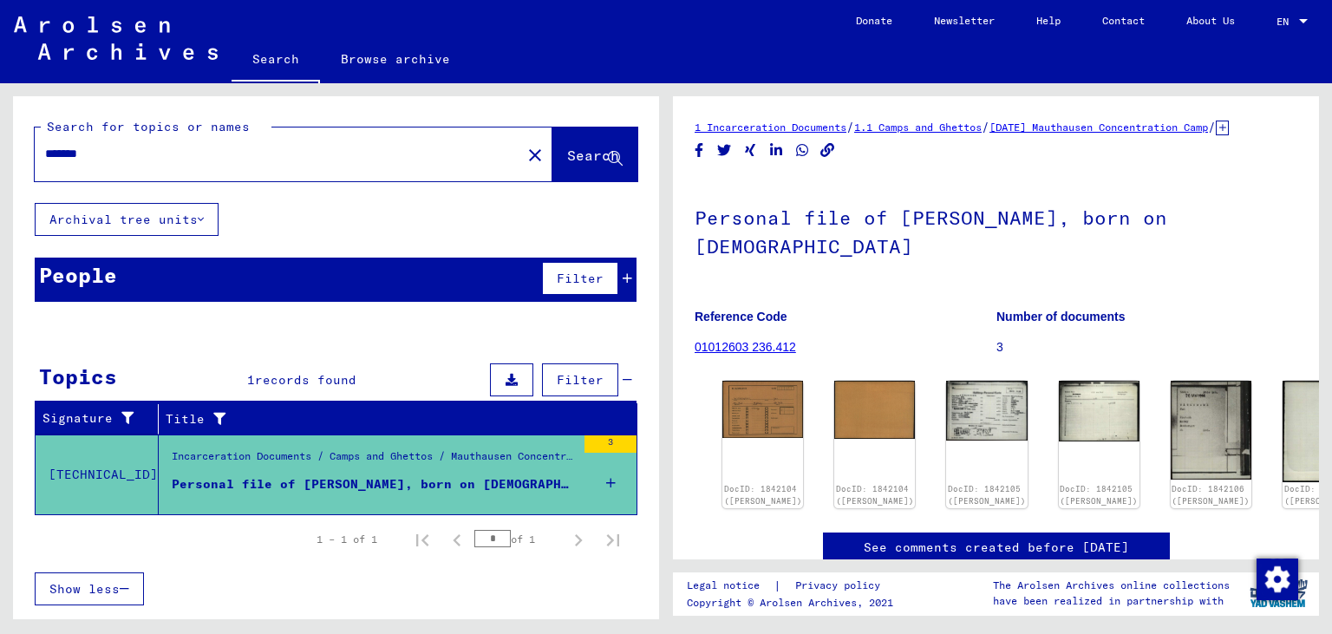
click at [450, 456] on div "Incarceration Documents / Camps and Ghettos / Mauthausen Concentration Camp / I…" at bounding box center [374, 460] width 404 height 24
click at [580, 463] on td "Incarceration Documents / Camps and Ghettos / Mauthausen Concentration Camp / I…" at bounding box center [398, 475] width 478 height 80
click at [1281, 447] on img at bounding box center [1323, 431] width 85 height 106
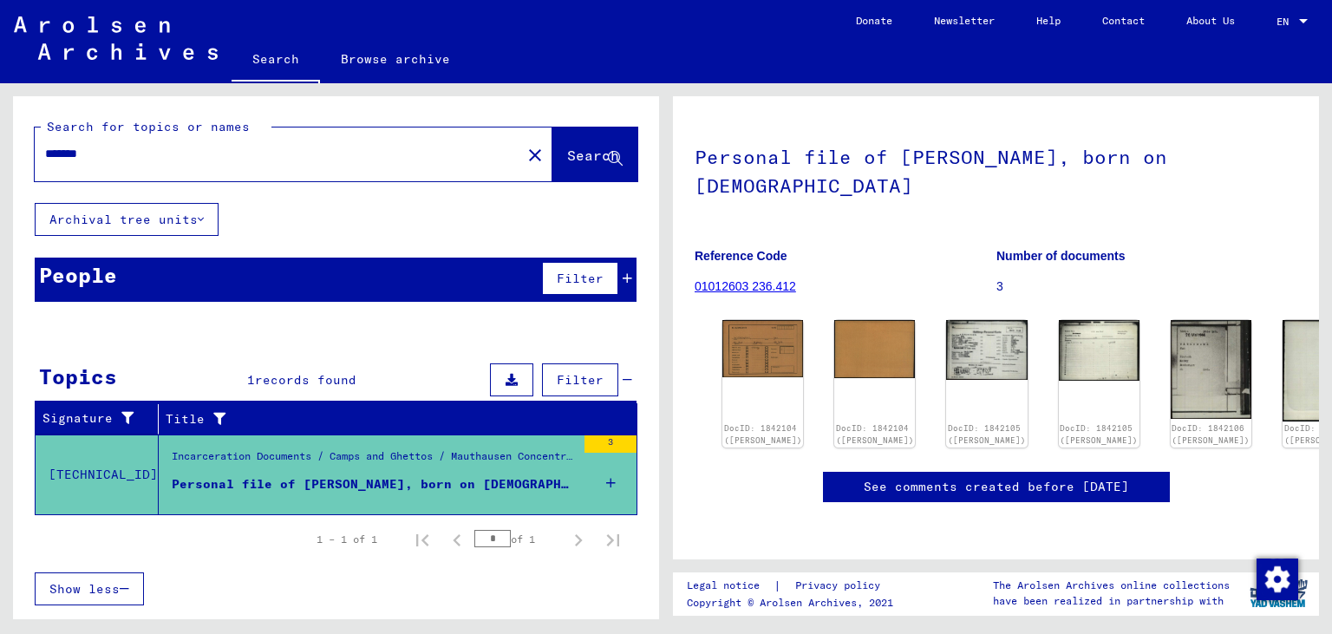
scroll to position [485, 0]
